Goal: Information Seeking & Learning: Understand process/instructions

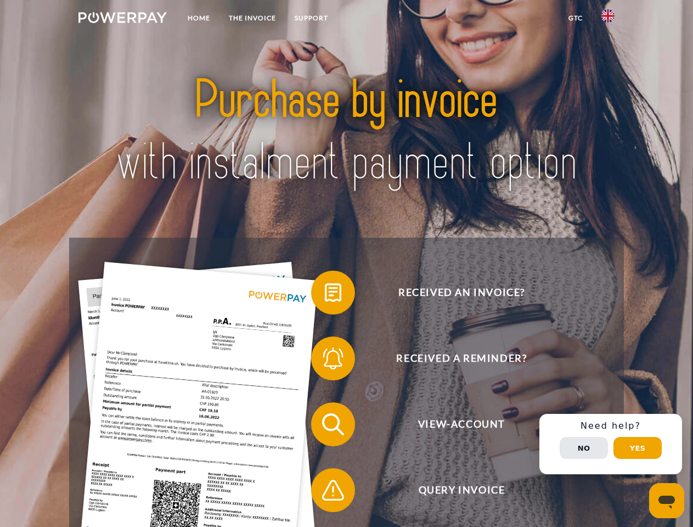
click at [122, 19] on img at bounding box center [123, 17] width 88 height 11
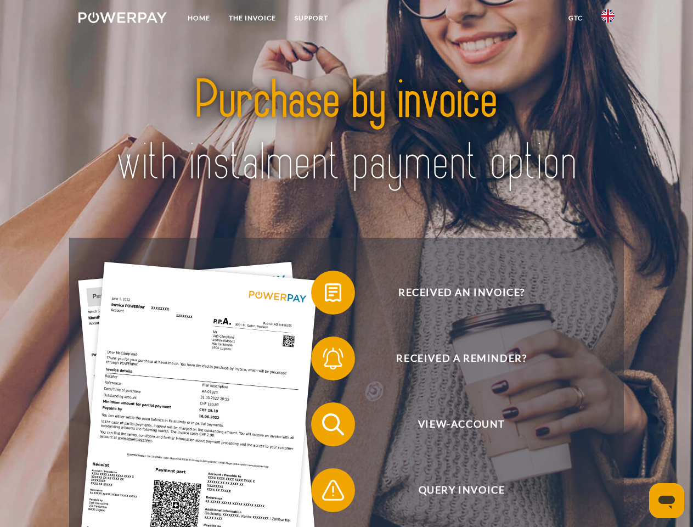
click at [608, 19] on img at bounding box center [608, 15] width 13 height 13
click at [575, 18] on link "GTC" at bounding box center [575, 18] width 33 height 20
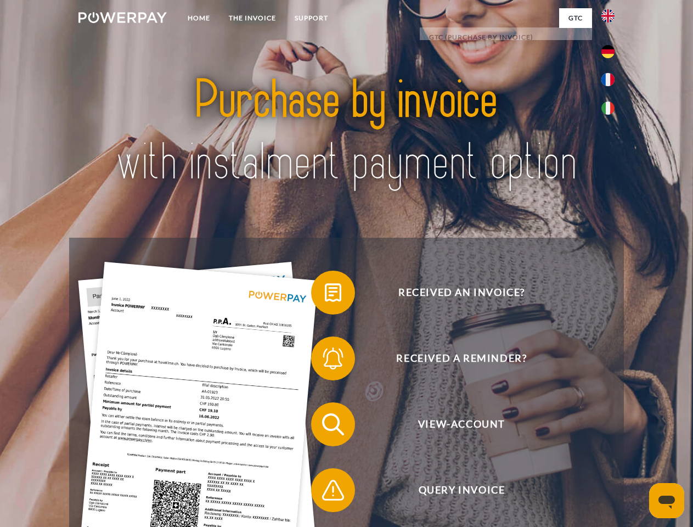
click at [325, 295] on span at bounding box center [316, 292] width 55 height 55
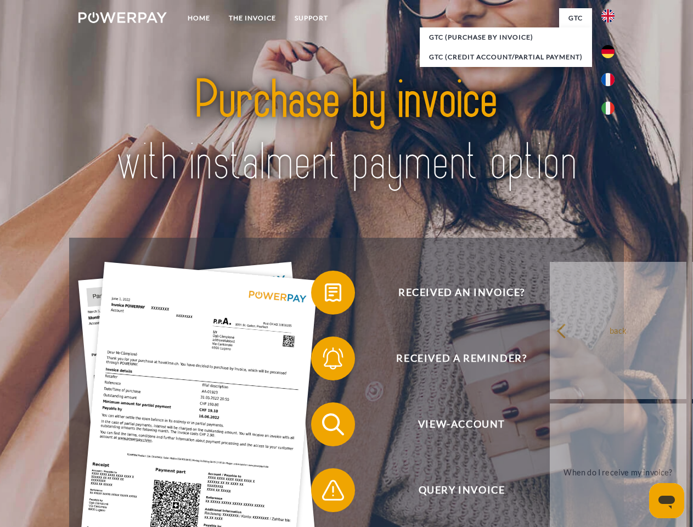
click at [325, 361] on span at bounding box center [316, 358] width 55 height 55
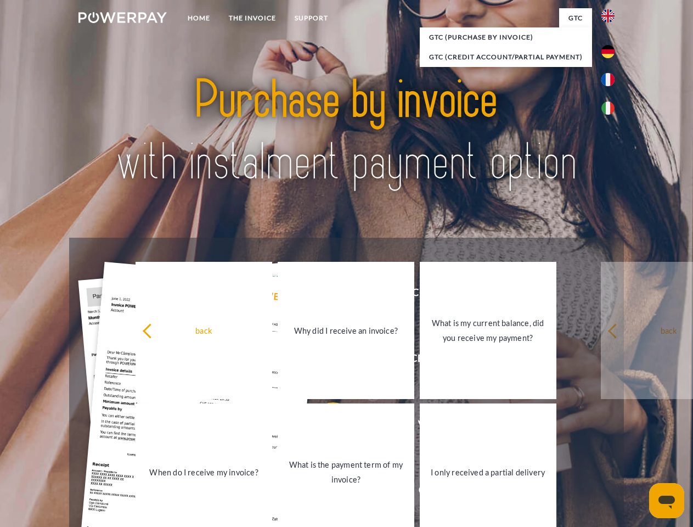
click at [325, 427] on link "What is the payment term of my invoice?" at bounding box center [346, 472] width 137 height 137
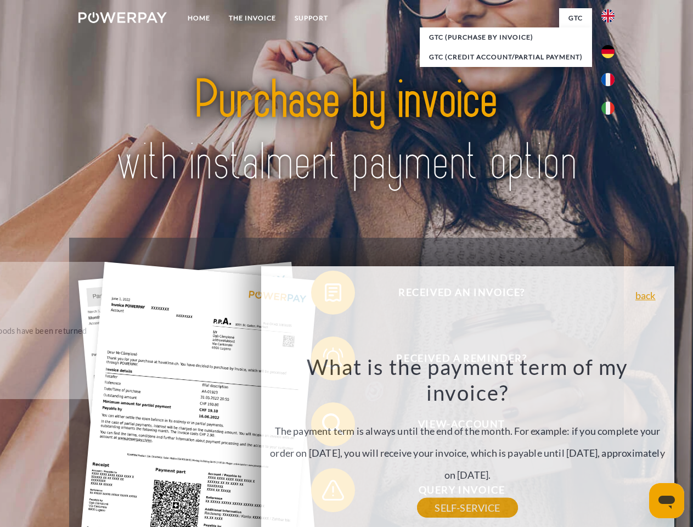
click at [325, 492] on div "What is the payment term of my invoice? The payment term is always until the en…" at bounding box center [467, 431] width 401 height 154
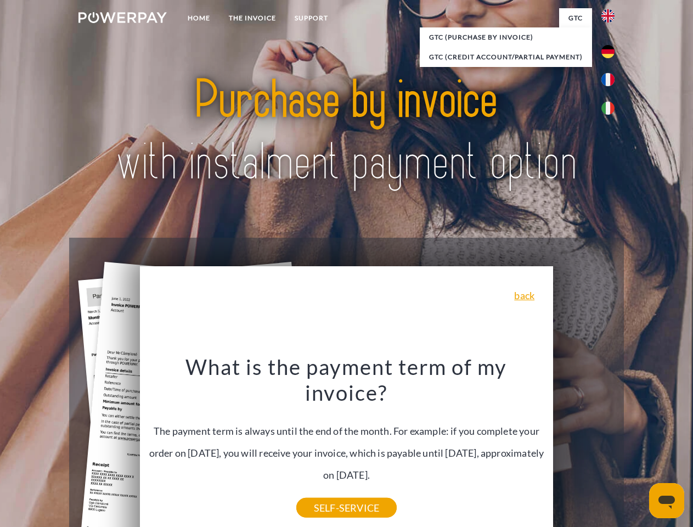
click at [611, 444] on div "Received an invoice? Received a reminder? View-Account Query Invoice" at bounding box center [346, 457] width 555 height 439
click at [584, 446] on span "View-Account" at bounding box center [461, 424] width 269 height 44
click at [638, 448] on header "Home THE INVOICE Support" at bounding box center [346, 379] width 693 height 758
